Goal: Information Seeking & Learning: Learn about a topic

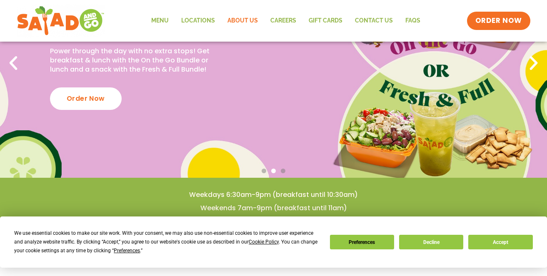
scroll to position [125, 0]
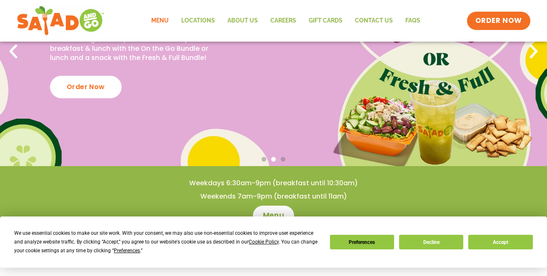
click at [171, 22] on link "Menu" at bounding box center [160, 20] width 30 height 19
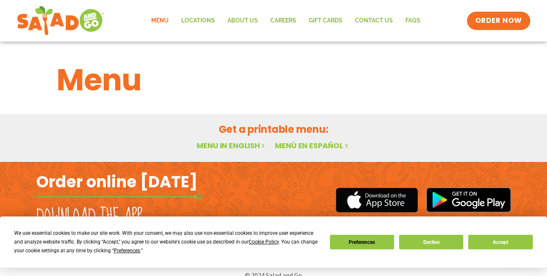
scroll to position [13, 0]
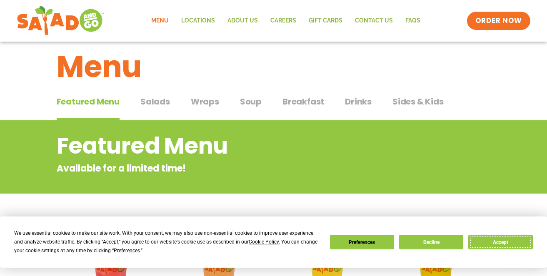
click at [500, 241] on button "Accept" at bounding box center [501, 242] width 64 height 15
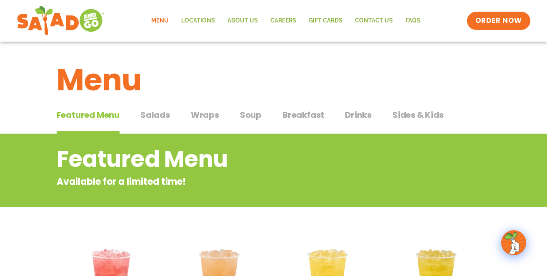
click at [162, 113] on span "Salads" at bounding box center [156, 115] width 30 height 13
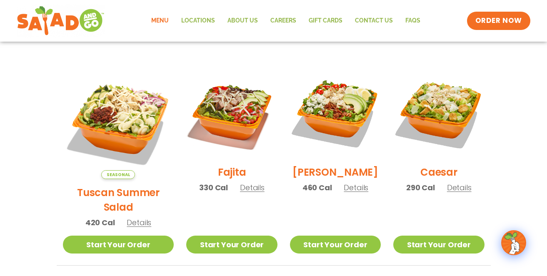
scroll to position [208, 0]
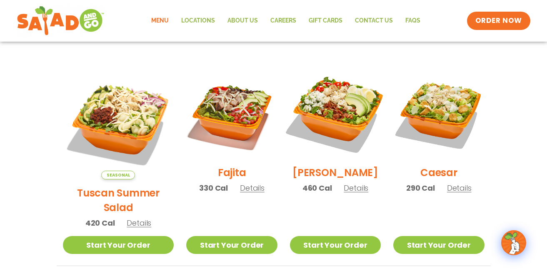
click at [338, 118] on img at bounding box center [335, 113] width 107 height 107
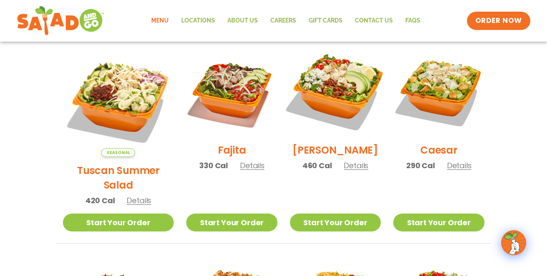
scroll to position [250, 0]
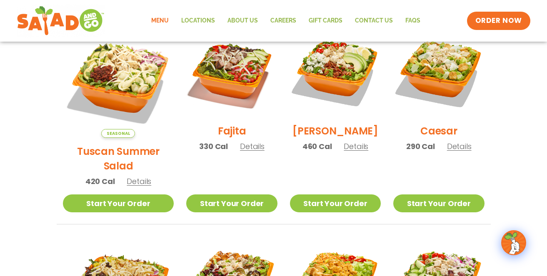
click at [443, 138] on h2 "Caesar" at bounding box center [439, 131] width 37 height 15
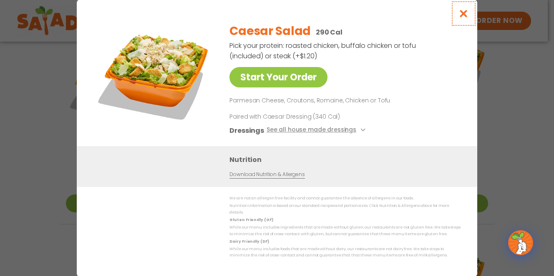
click at [466, 13] on icon "Close modal" at bounding box center [463, 13] width 10 height 9
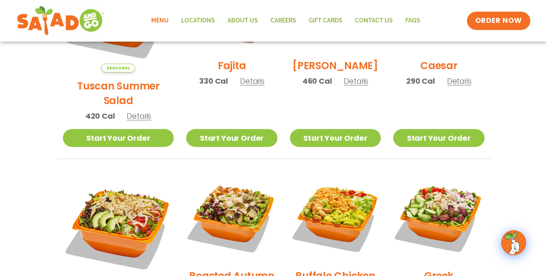
scroll to position [375, 0]
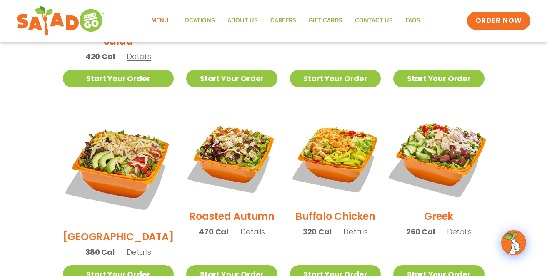
click at [444, 144] on img at bounding box center [439, 157] width 107 height 107
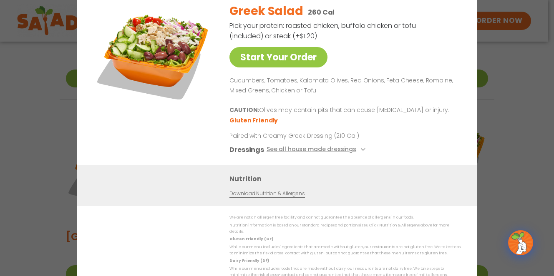
click at [28, 132] on div "Start Your Order Greek Salad 260 Cal Pick your protein: roasted chicken, buffal…" at bounding box center [277, 138] width 554 height 276
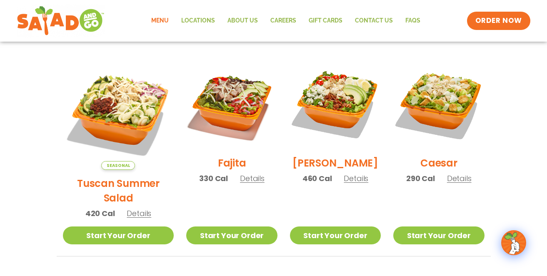
scroll to position [208, 0]
